Goal: Task Accomplishment & Management: Manage account settings

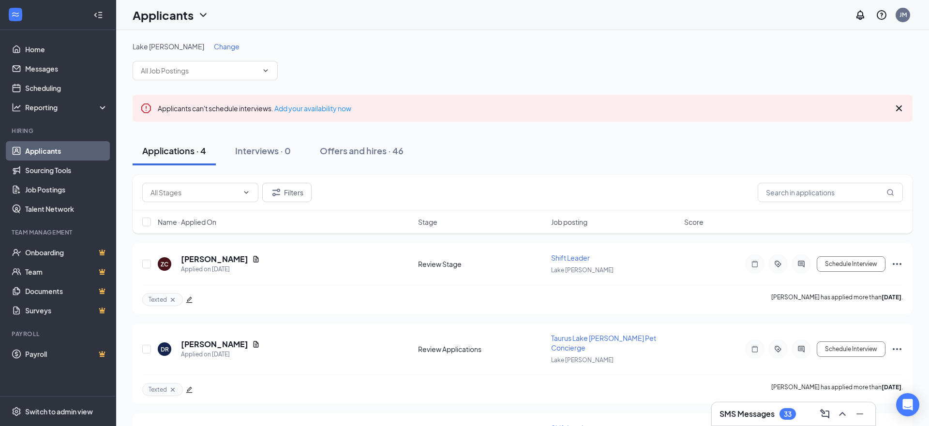
click at [771, 420] on div "SMS Messages 33" at bounding box center [758, 414] width 76 height 12
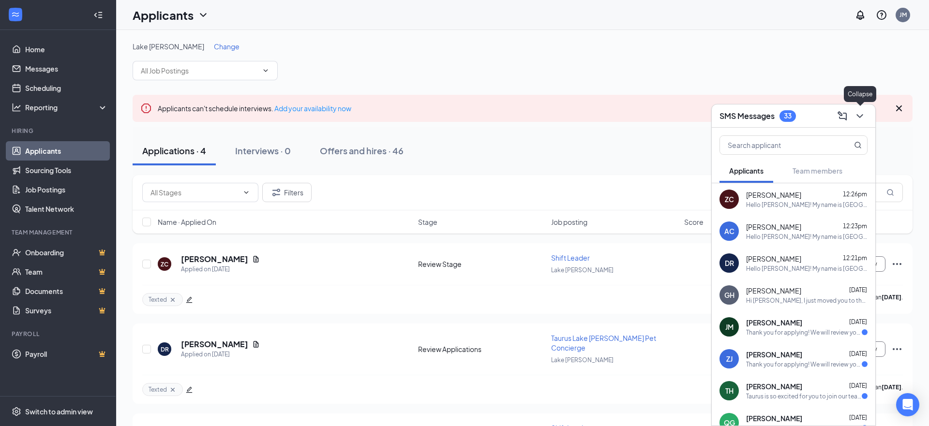
click at [861, 113] on icon "ChevronDown" at bounding box center [860, 116] width 12 height 12
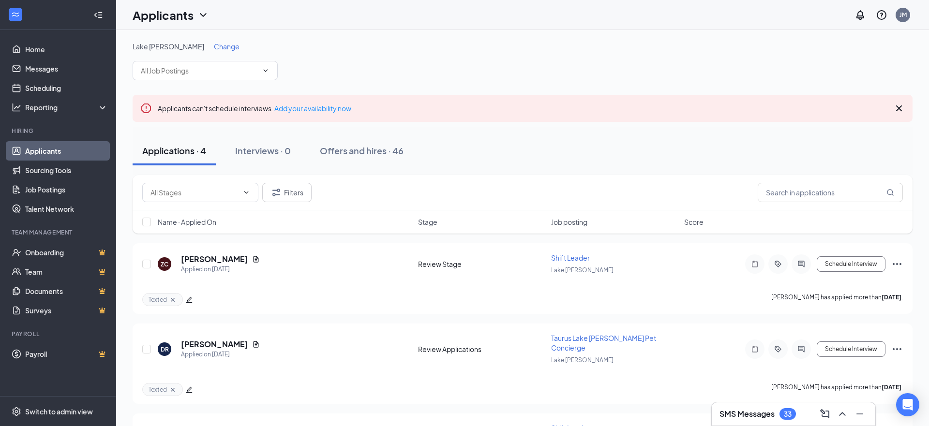
click at [214, 45] on span "Change" at bounding box center [227, 46] width 26 height 9
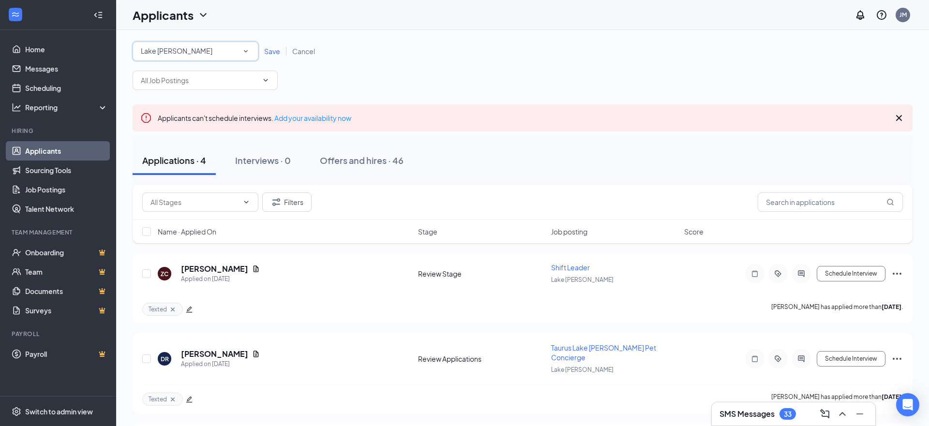
click at [197, 49] on div "Lake [PERSON_NAME]" at bounding box center [195, 51] width 109 height 12
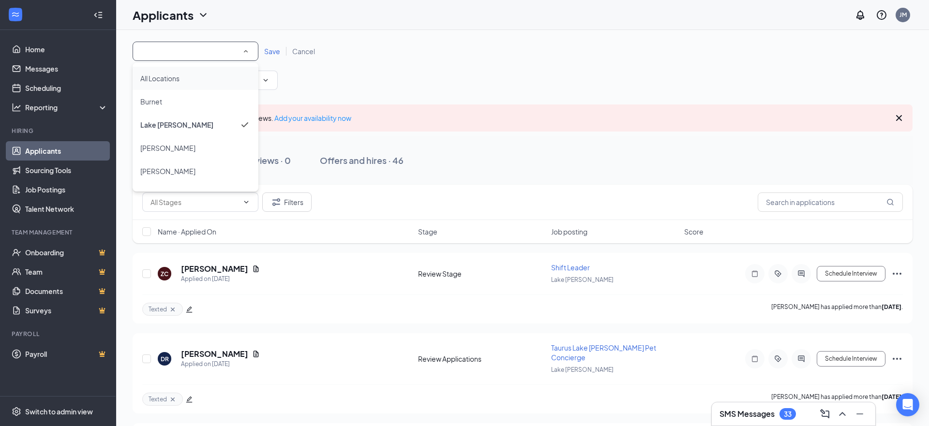
click at [184, 75] on div "All Locations" at bounding box center [195, 79] width 110 height 12
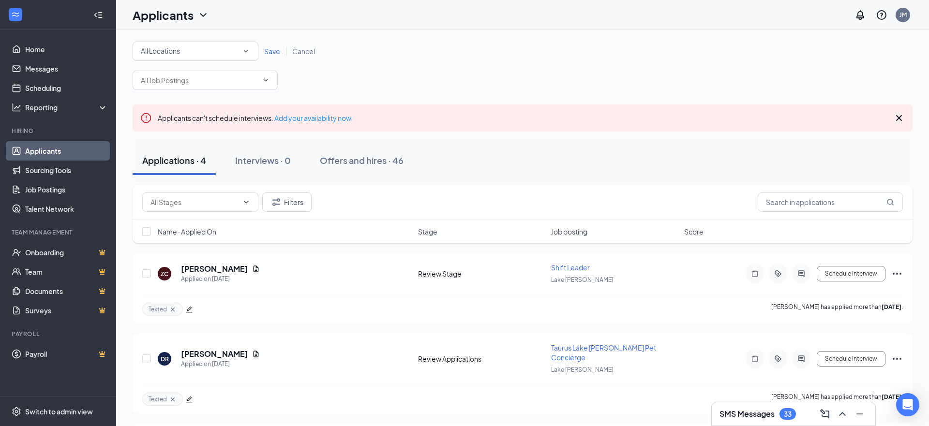
click at [269, 51] on span "Save" at bounding box center [272, 51] width 16 height 9
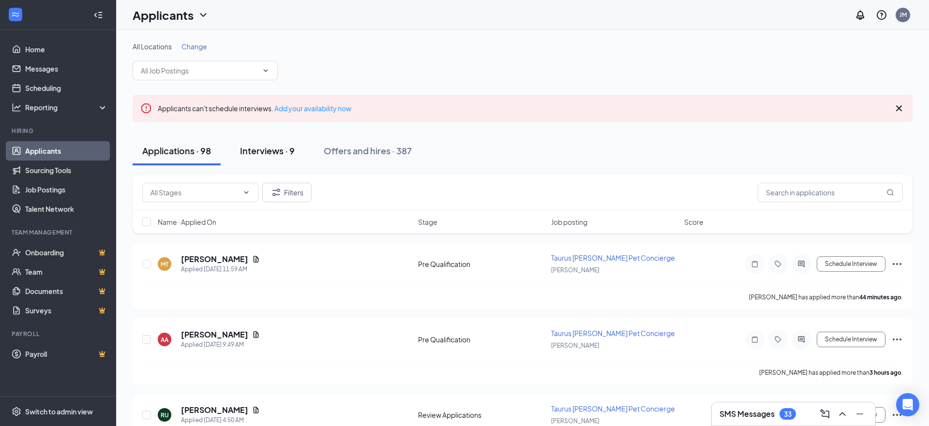
click at [274, 151] on div "Interviews · 9" at bounding box center [267, 151] width 55 height 12
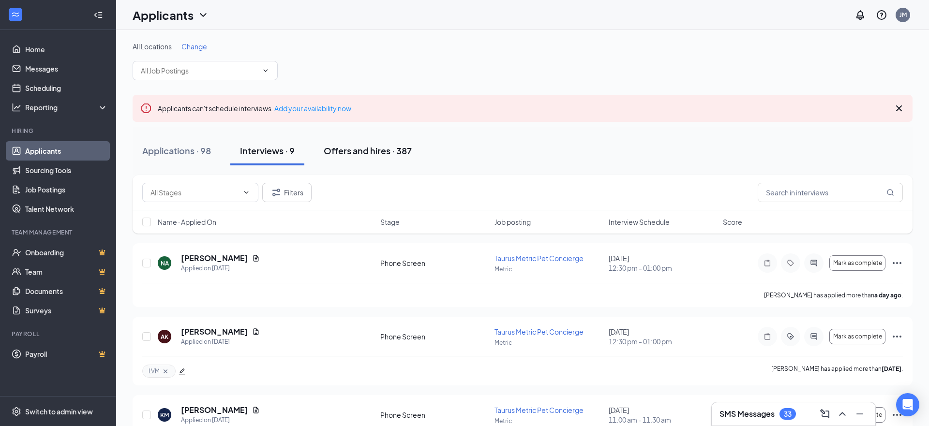
click at [374, 152] on div "Offers and hires · 387" at bounding box center [368, 151] width 88 height 12
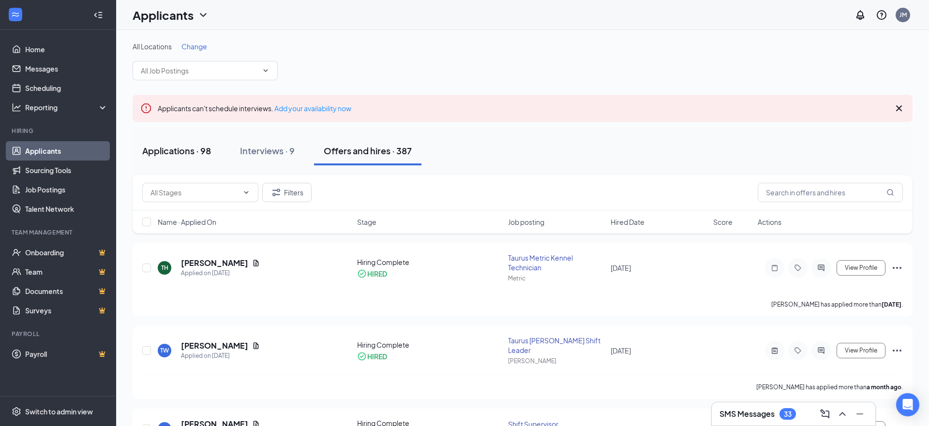
click at [167, 147] on div "Applications · 98" at bounding box center [176, 151] width 69 height 12
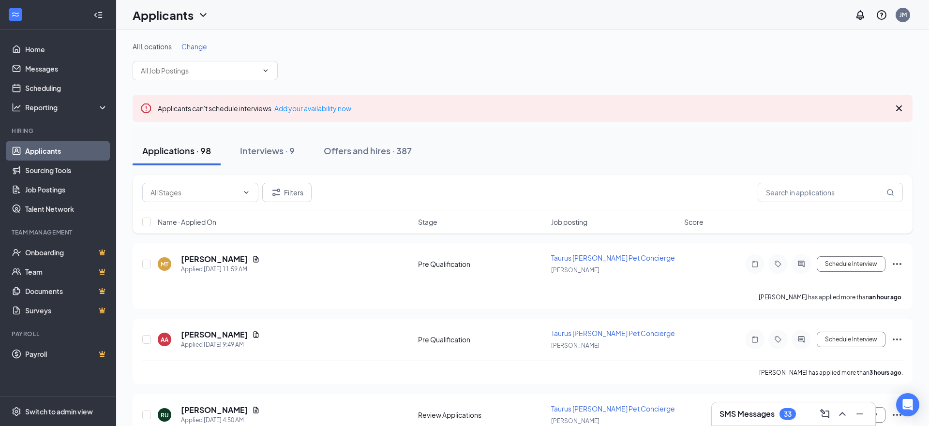
click at [199, 49] on span "Change" at bounding box center [194, 46] width 26 height 9
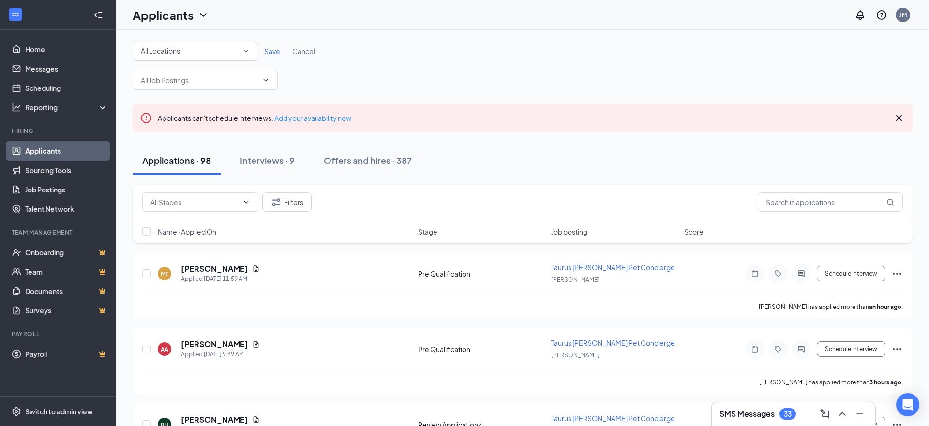
click at [220, 53] on div "All Locations" at bounding box center [195, 51] width 109 height 12
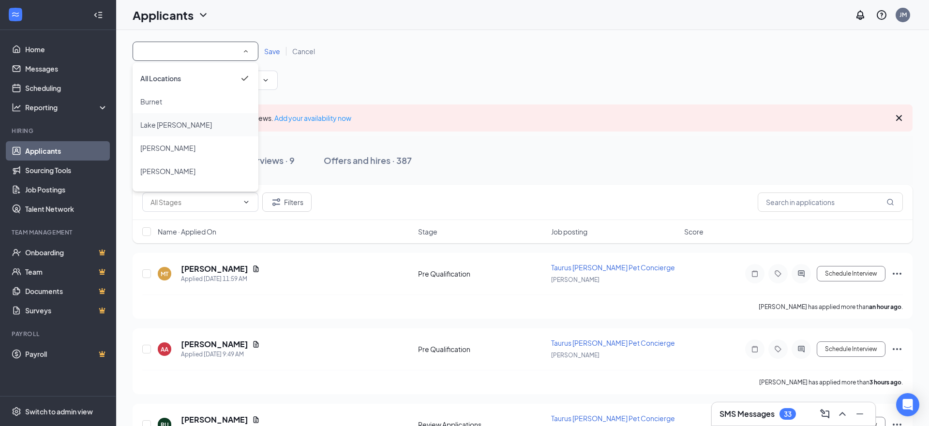
click at [177, 131] on li "Lake [PERSON_NAME]" at bounding box center [196, 124] width 126 height 23
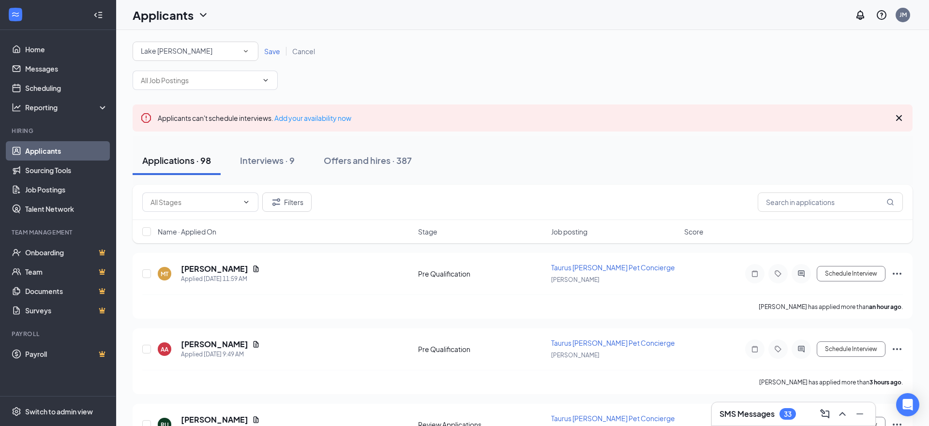
click at [270, 46] on div "Save Cancel" at bounding box center [289, 51] width 62 height 10
click at [270, 52] on span "Save" at bounding box center [272, 51] width 16 height 9
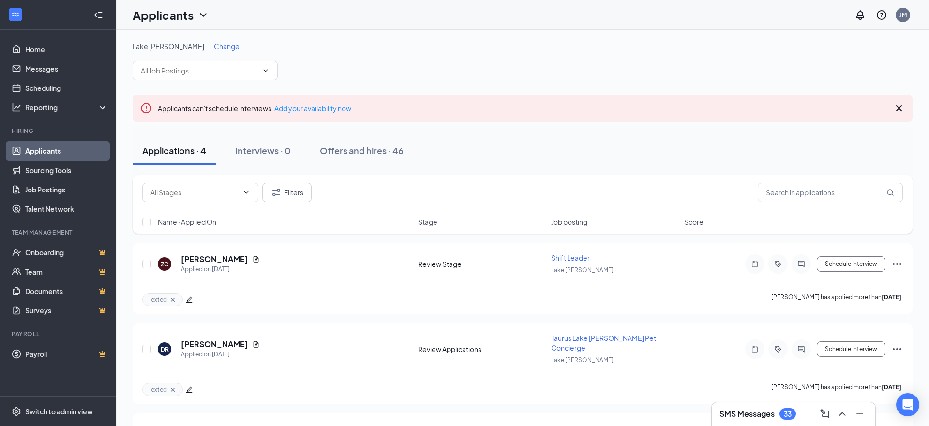
click at [468, 75] on div "Lake [PERSON_NAME] Change" at bounding box center [523, 61] width 780 height 39
